Goal: Task Accomplishment & Management: Understand process/instructions

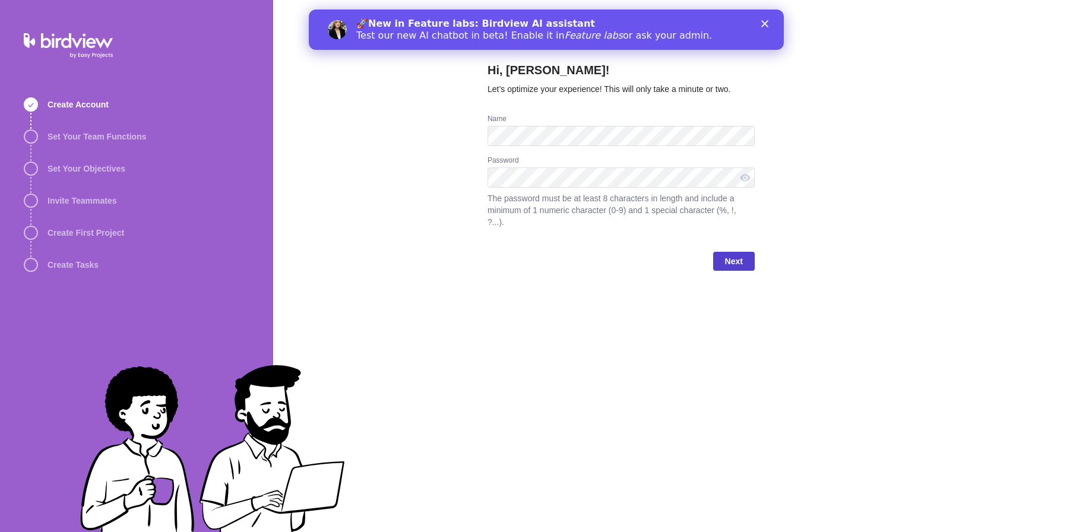
click at [733, 261] on span "Next" at bounding box center [734, 261] width 18 height 14
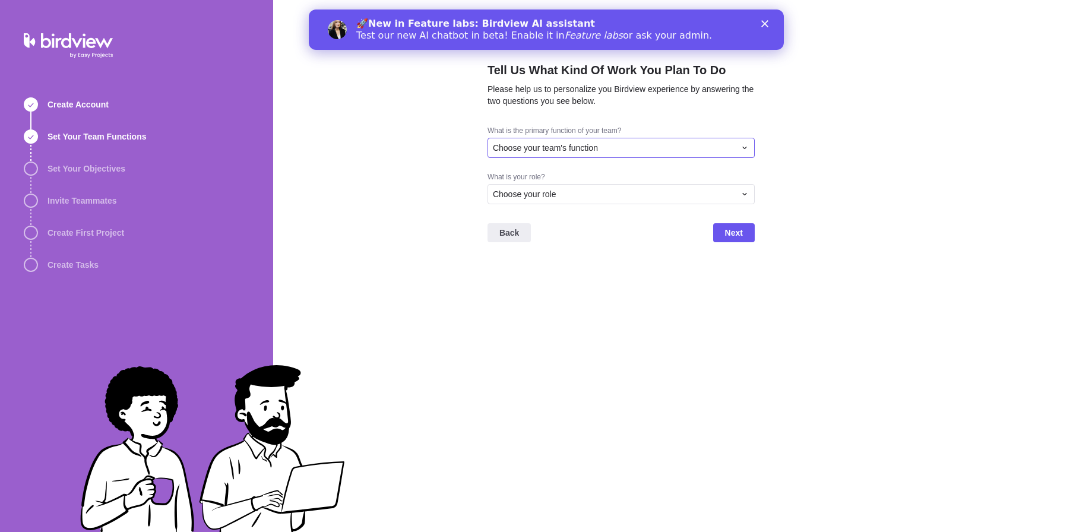
click at [595, 147] on span "Choose your team's function" at bounding box center [545, 148] width 105 height 12
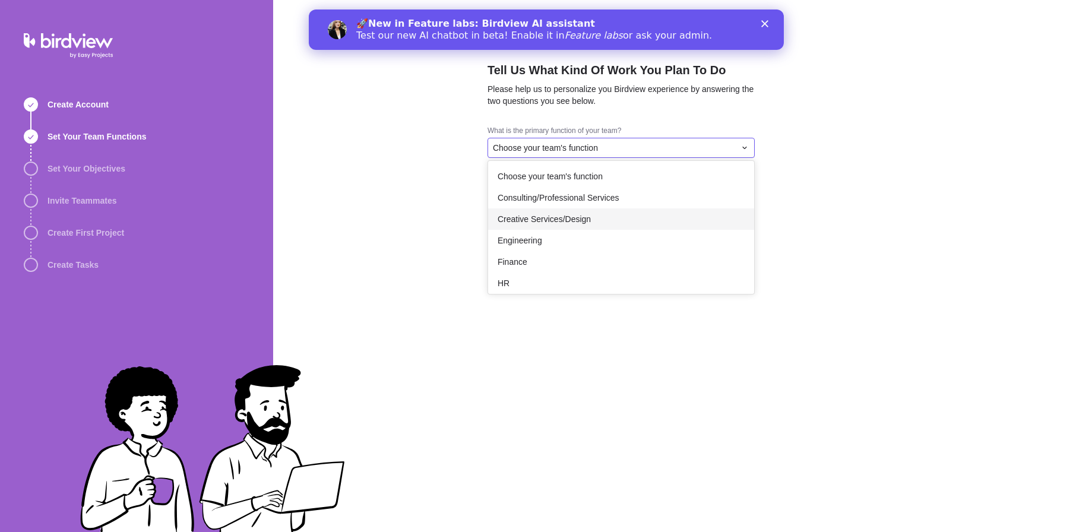
click at [588, 219] on span "Creative Services/Design" at bounding box center [543, 219] width 93 height 12
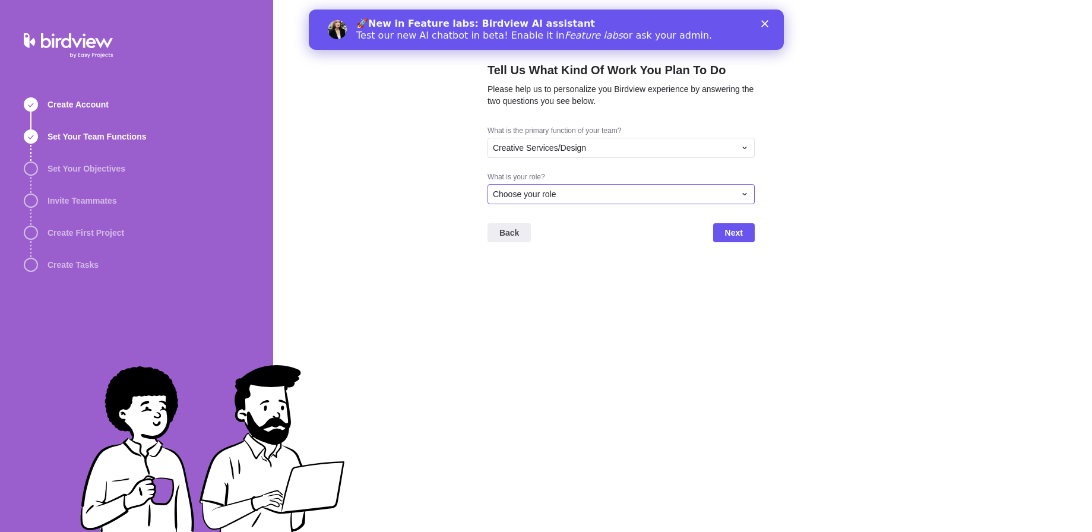
click at [570, 190] on div "Choose your role" at bounding box center [614, 194] width 242 height 12
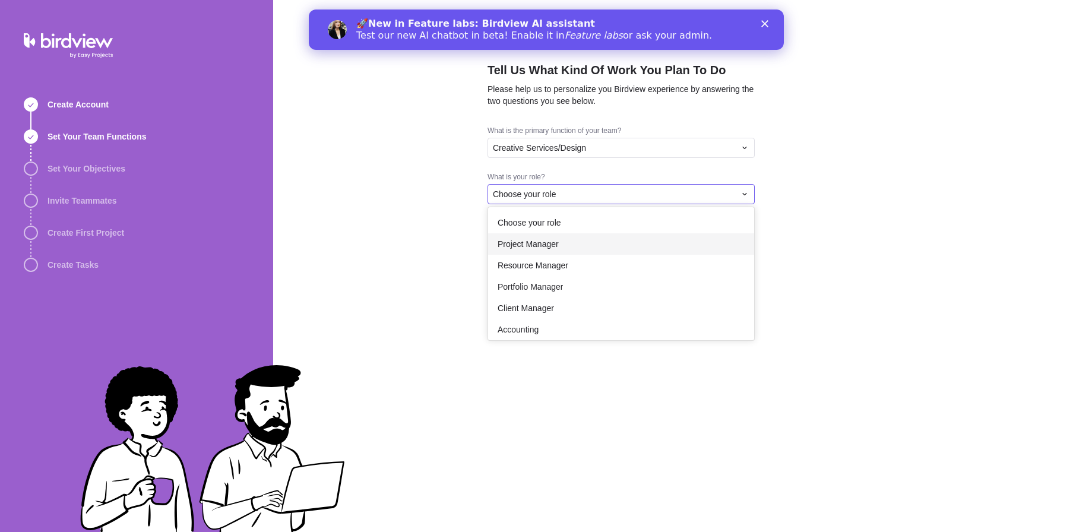
click at [561, 242] on div "Project Manager" at bounding box center [621, 243] width 266 height 21
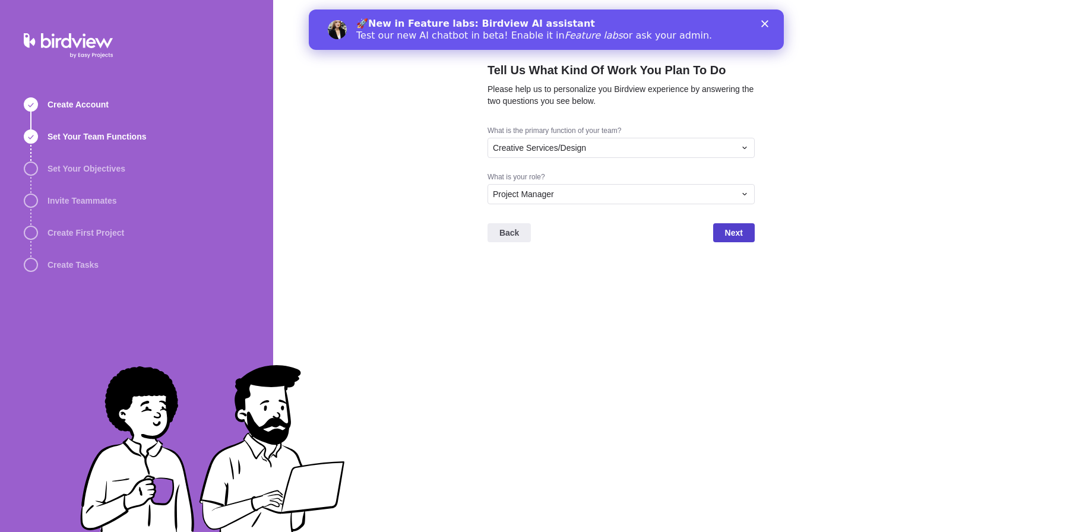
click at [738, 227] on span "Next" at bounding box center [734, 233] width 18 height 14
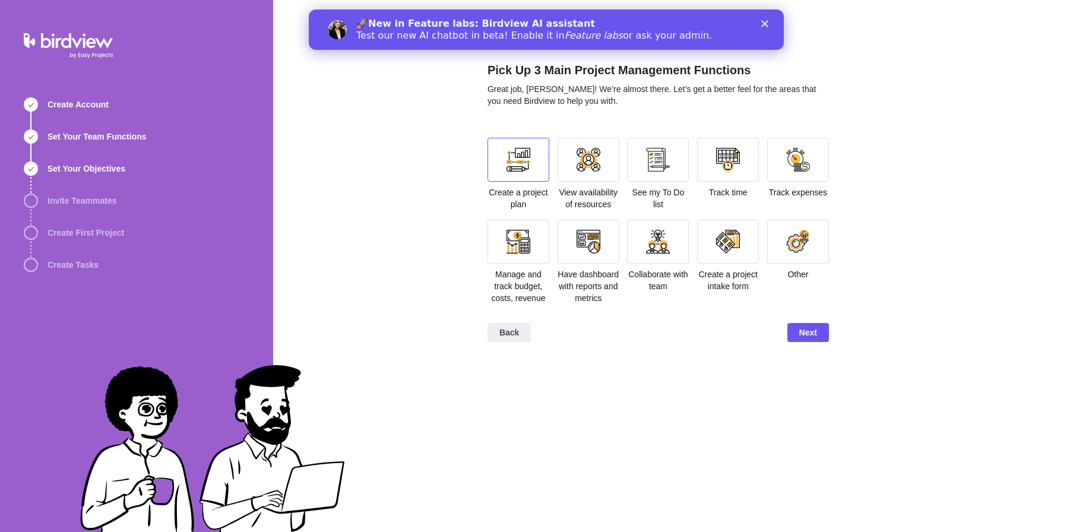
click at [528, 164] on div at bounding box center [518, 160] width 24 height 24
click at [739, 164] on div at bounding box center [728, 160] width 24 height 24
click at [805, 256] on div at bounding box center [798, 242] width 62 height 44
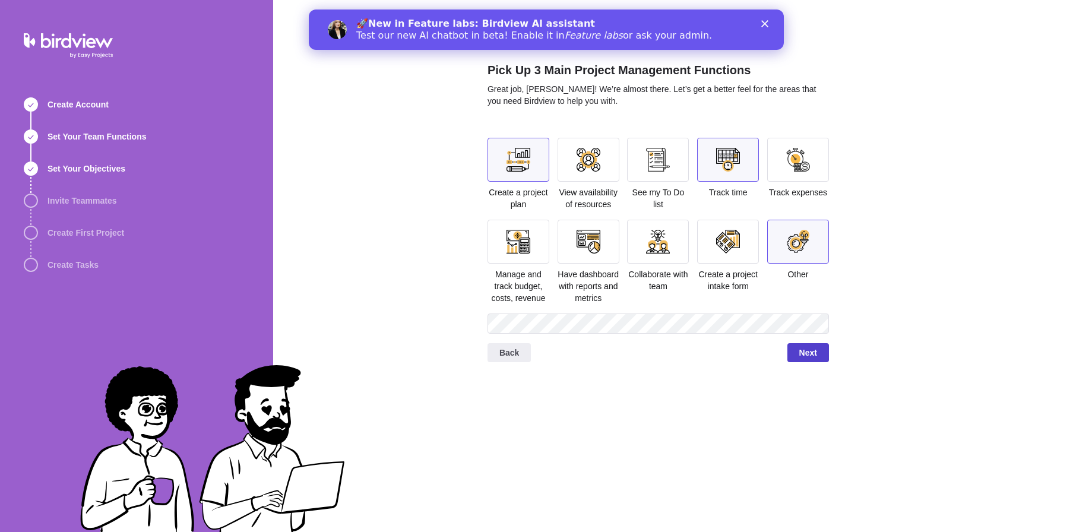
click at [810, 360] on span "Next" at bounding box center [808, 352] width 18 height 14
click at [801, 360] on span "Next" at bounding box center [808, 352] width 18 height 14
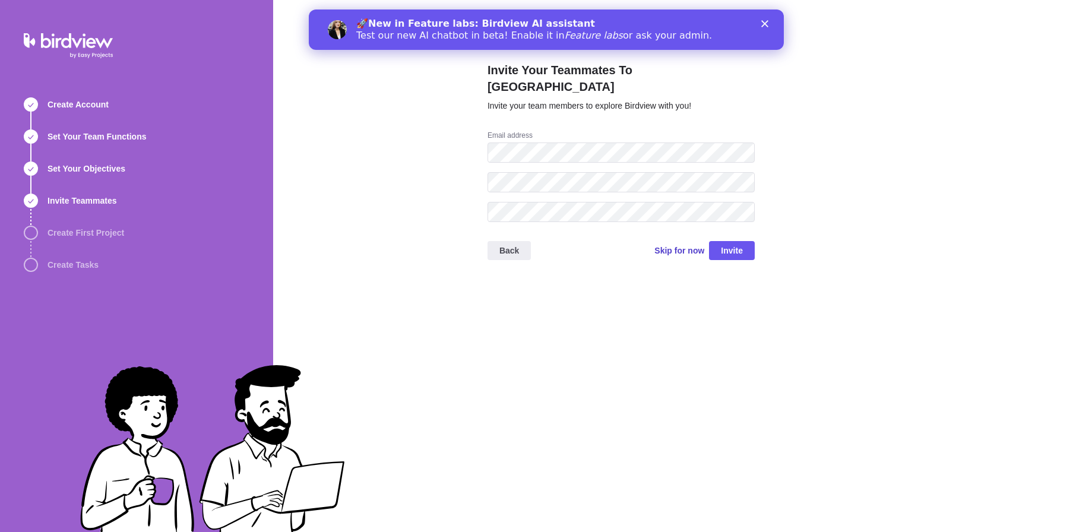
click at [665, 245] on span "Skip for now" at bounding box center [679, 251] width 50 height 12
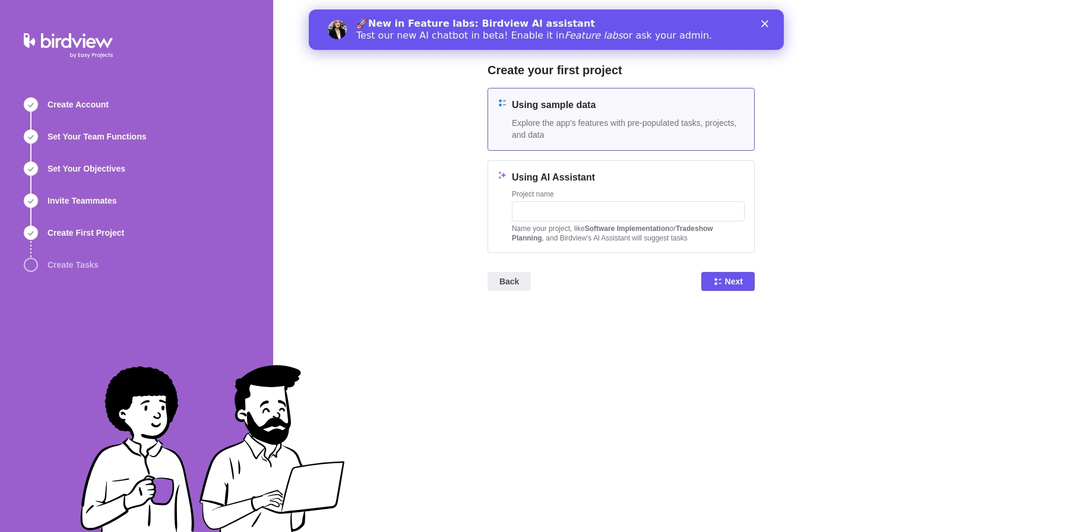
click at [678, 119] on span "Explore the app's features with pre-populated tasks, projects, and data" at bounding box center [628, 129] width 233 height 24
click at [744, 287] on span "Next" at bounding box center [727, 281] width 53 height 19
click at [766, 23] on icon "Close" at bounding box center [763, 23] width 7 height 7
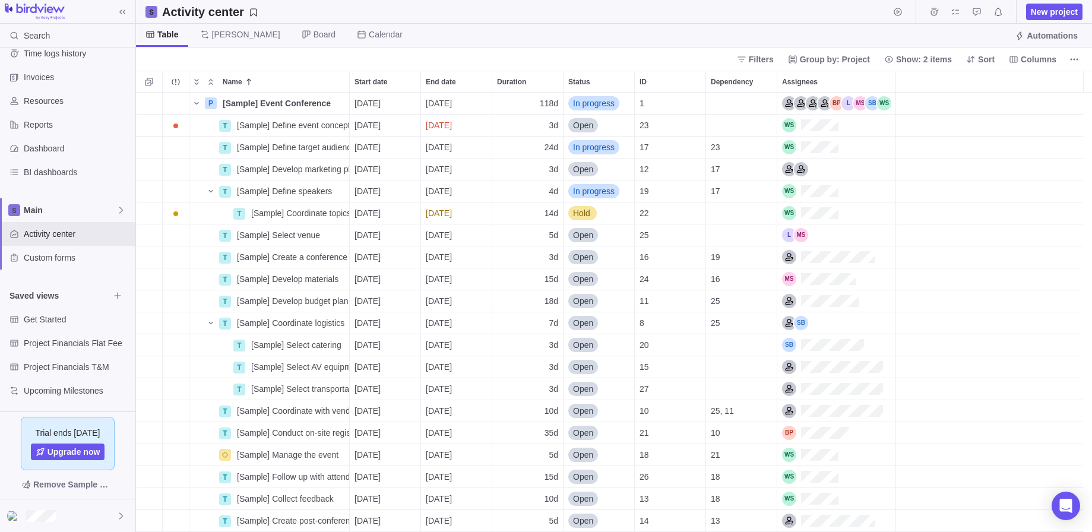
scroll to position [16, 0]
click at [74, 345] on span "Project Financials Flat Fee" at bounding box center [66, 343] width 85 height 12
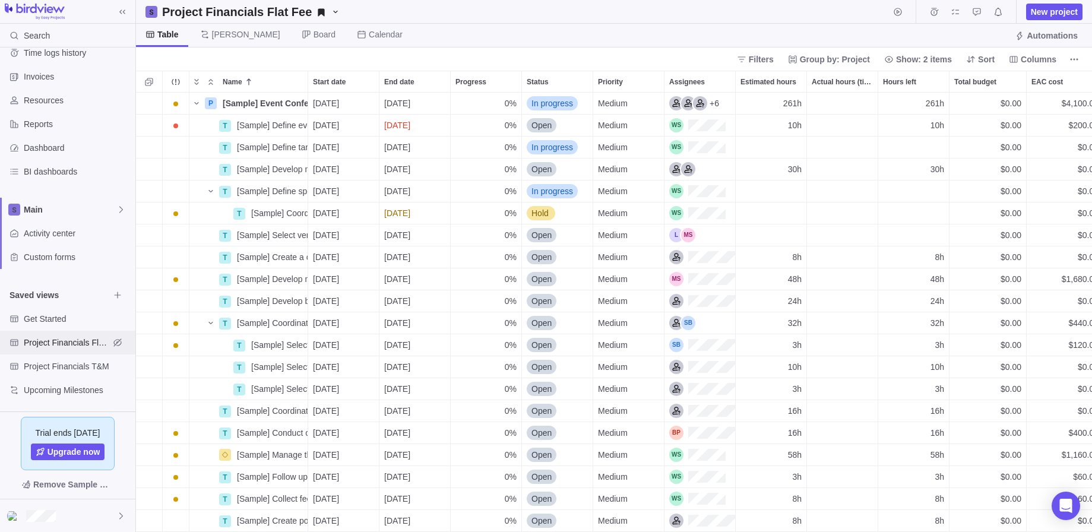
scroll to position [430, 947]
click at [68, 369] on span "Project Financials T&M" at bounding box center [66, 366] width 85 height 12
click at [67, 385] on span "Upcoming Milestones" at bounding box center [66, 390] width 85 height 12
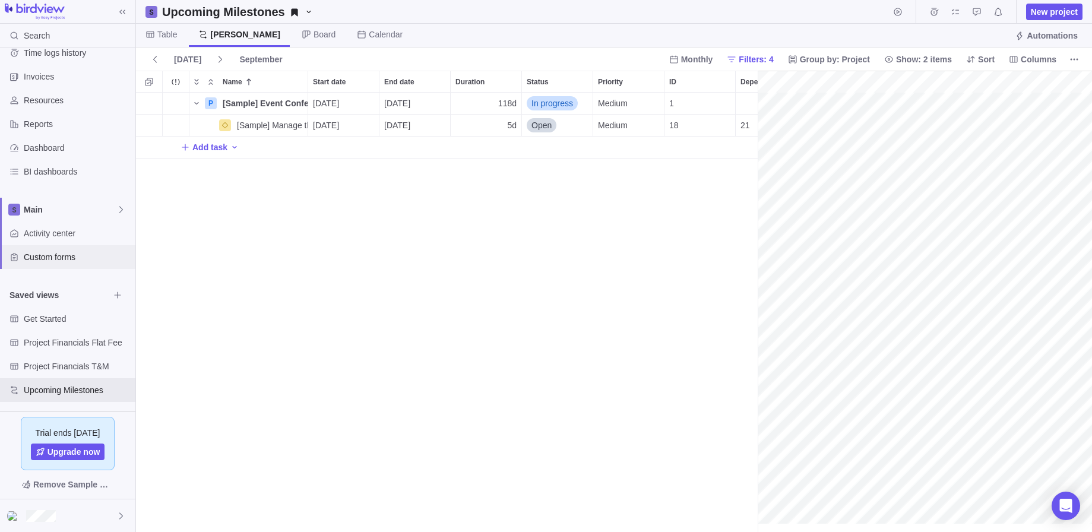
scroll to position [0, 0]
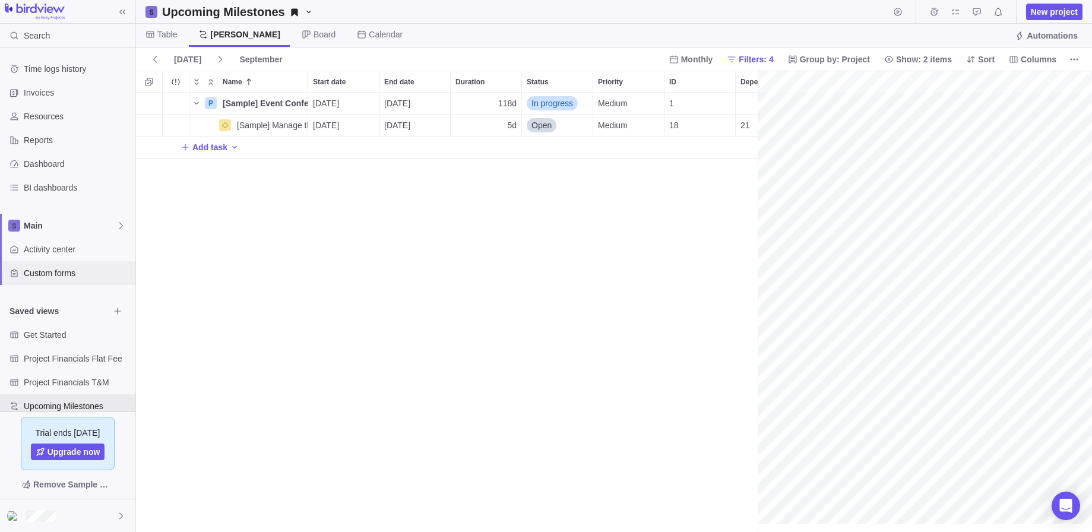
click at [71, 278] on span "Custom forms" at bounding box center [77, 273] width 107 height 12
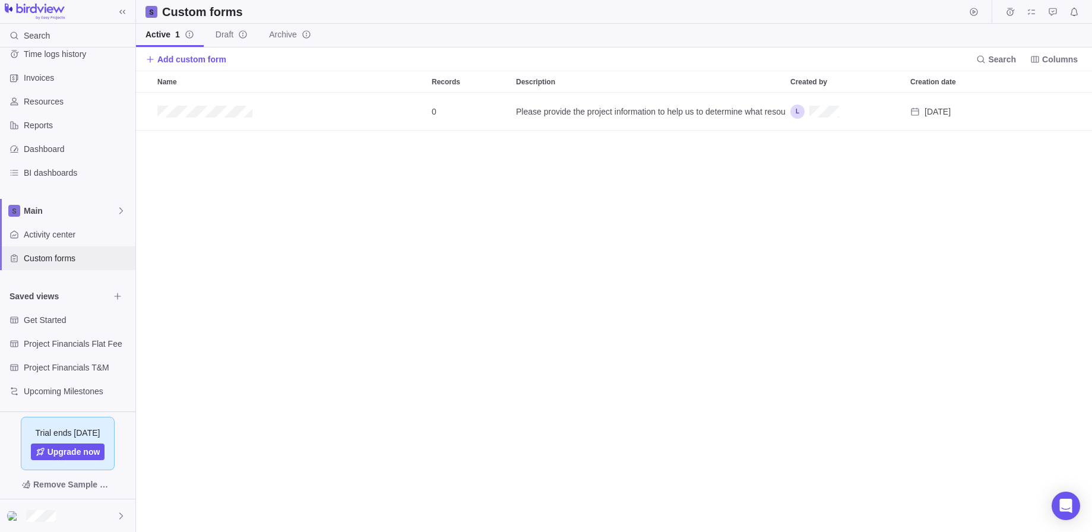
scroll to position [16, 0]
click at [66, 321] on span "Get Started" at bounding box center [66, 319] width 85 height 12
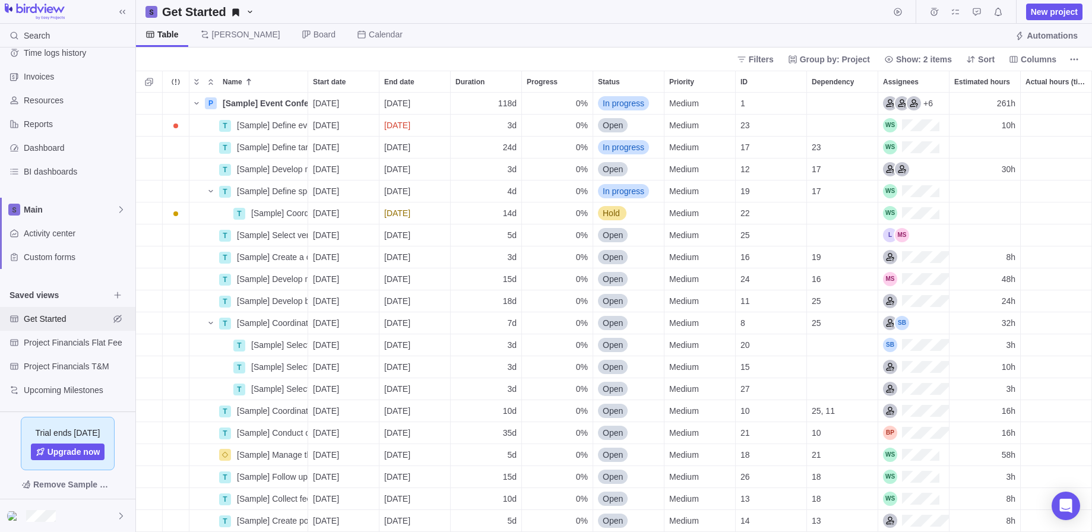
scroll to position [430, 947]
click at [217, 33] on span "[PERSON_NAME]" at bounding box center [246, 34] width 68 height 12
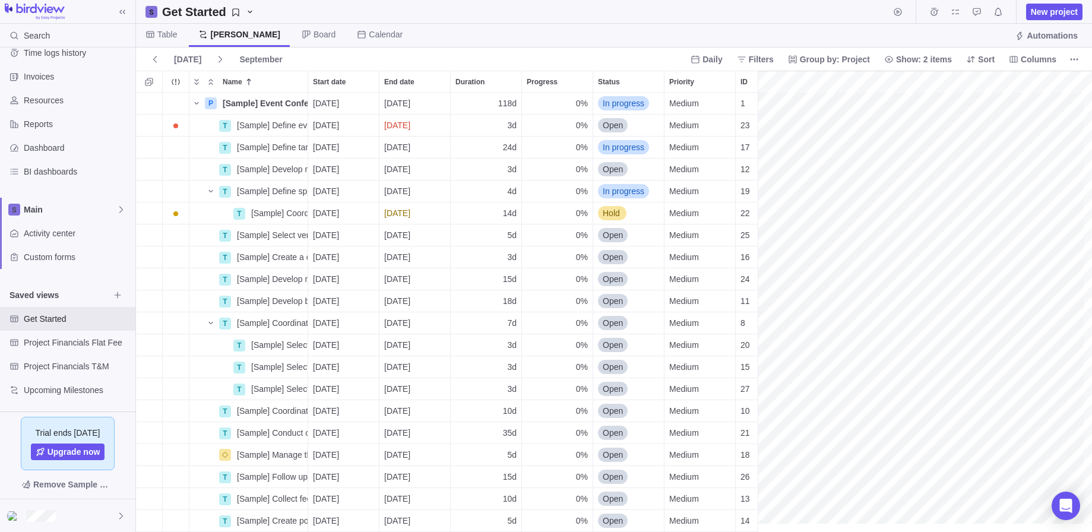
scroll to position [0, 1527]
drag, startPoint x: 758, startPoint y: 179, endPoint x: 237, endPoint y: 195, distance: 521.4
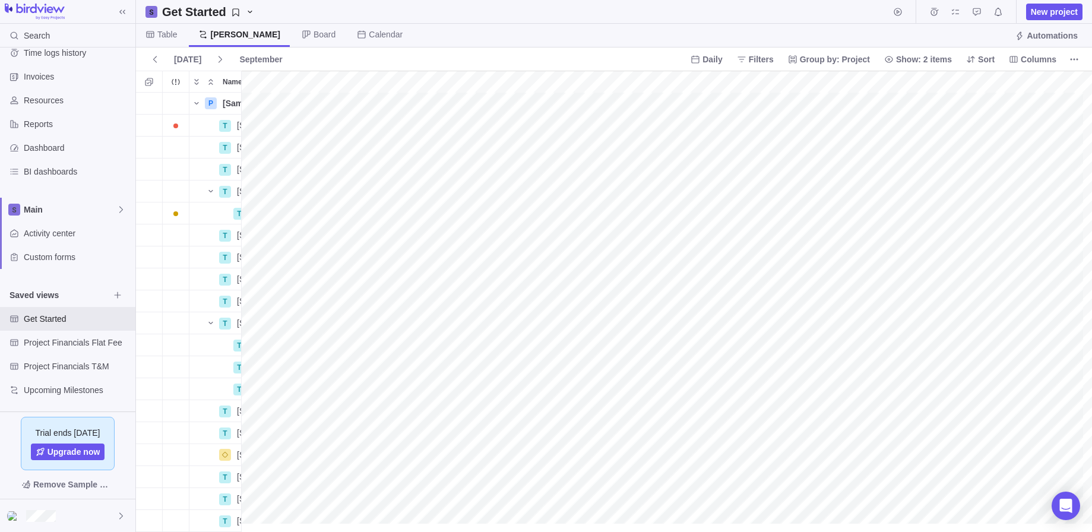
scroll to position [0, 1528]
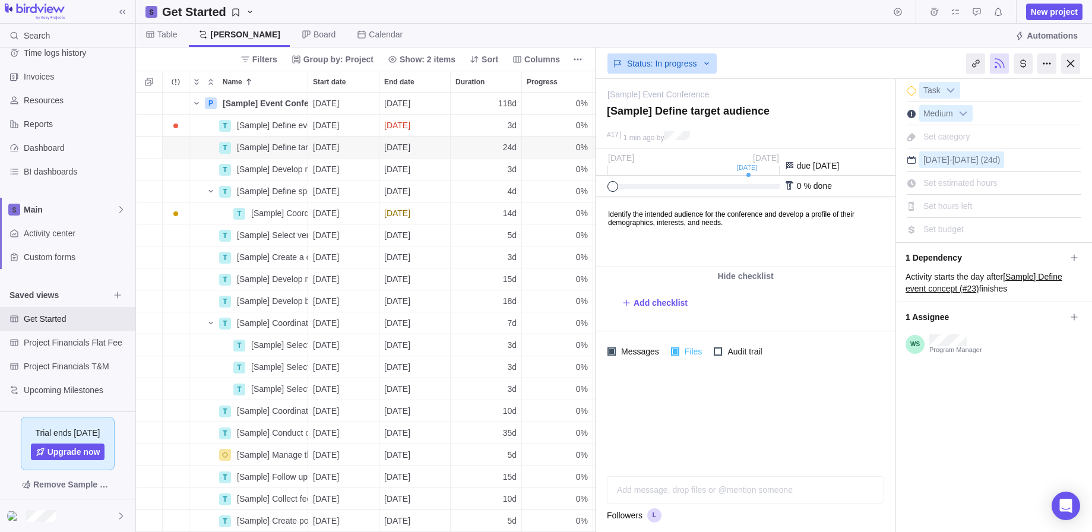
click at [685, 349] on span "Files" at bounding box center [692, 351] width 26 height 17
click at [681, 350] on span "Files" at bounding box center [692, 351] width 26 height 17
click at [709, 403] on div at bounding box center [745, 419] width 300 height 95
